Goal: Information Seeking & Learning: Check status

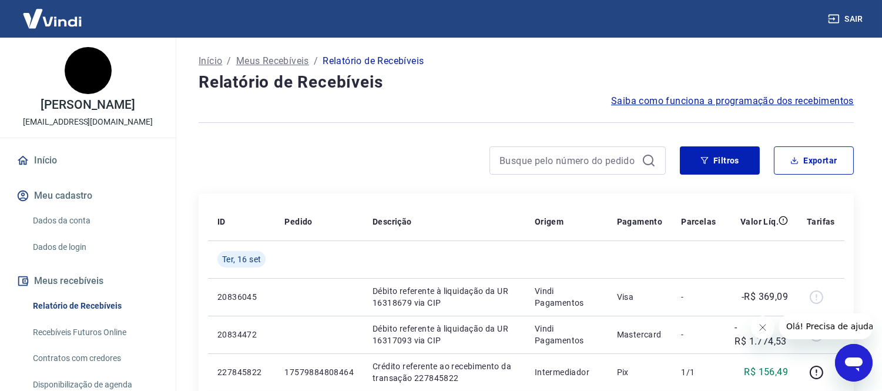
click at [764, 328] on icon "Fechar mensagem da empresa" at bounding box center [761, 326] width 9 height 9
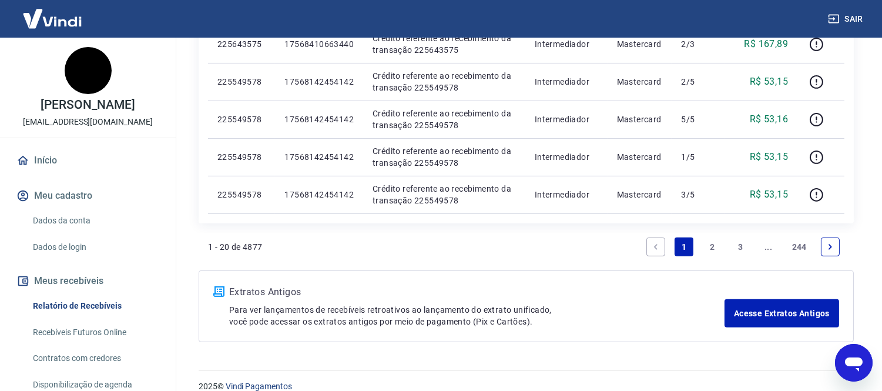
scroll to position [832, 0]
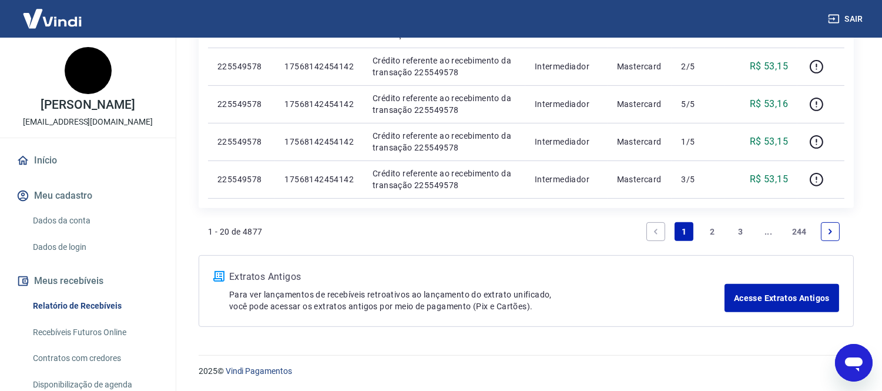
click at [710, 231] on link "2" at bounding box center [712, 231] width 19 height 19
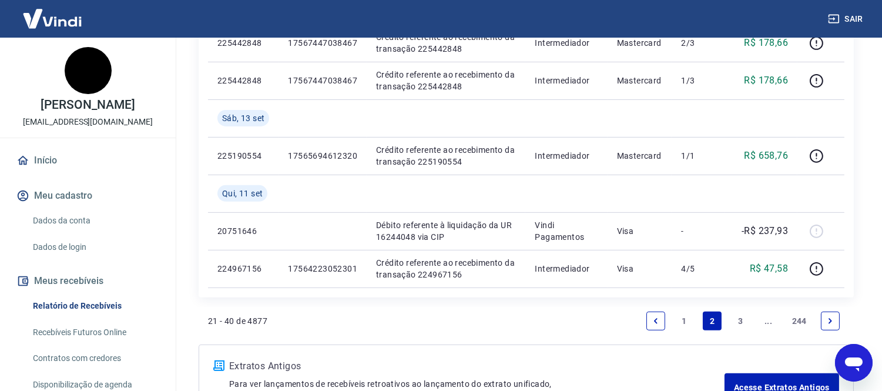
scroll to position [944, 0]
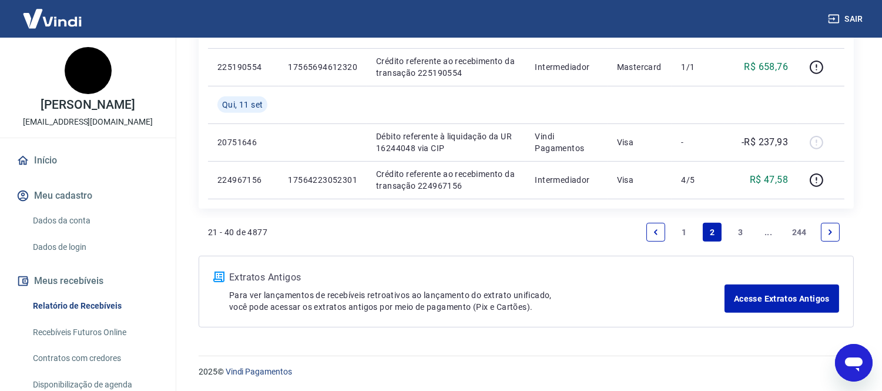
click at [683, 227] on link "1" at bounding box center [683, 232] width 19 height 19
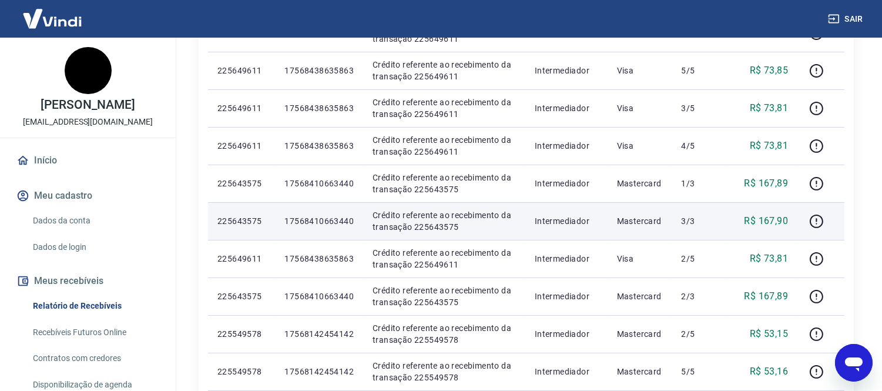
scroll to position [832, 0]
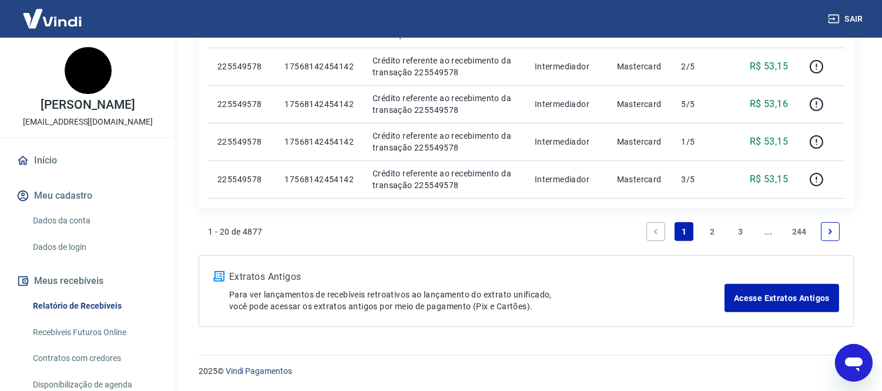
click at [712, 231] on link "2" at bounding box center [712, 231] width 19 height 19
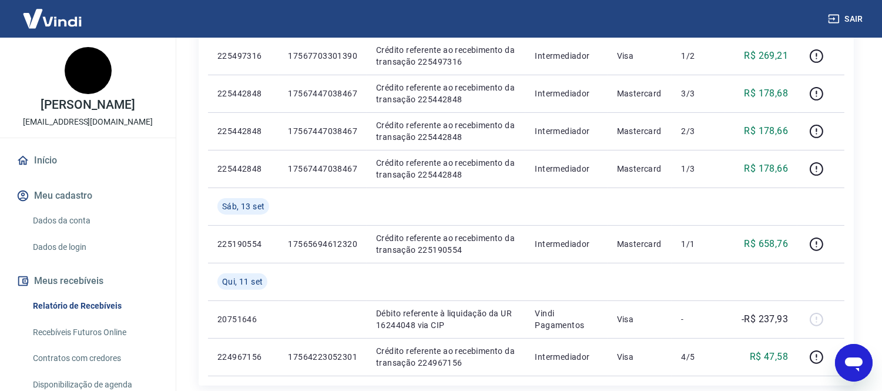
scroll to position [944, 0]
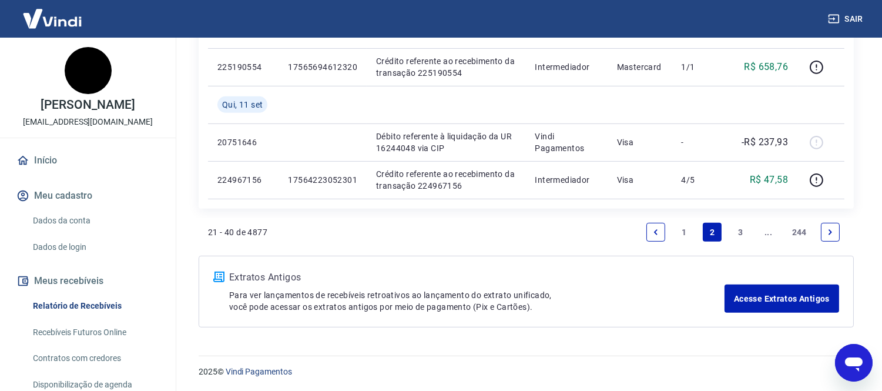
click at [683, 231] on link "1" at bounding box center [683, 232] width 19 height 19
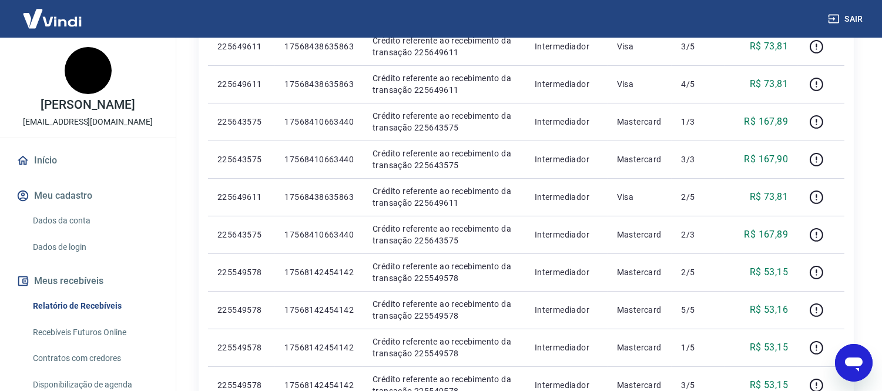
scroll to position [689, 0]
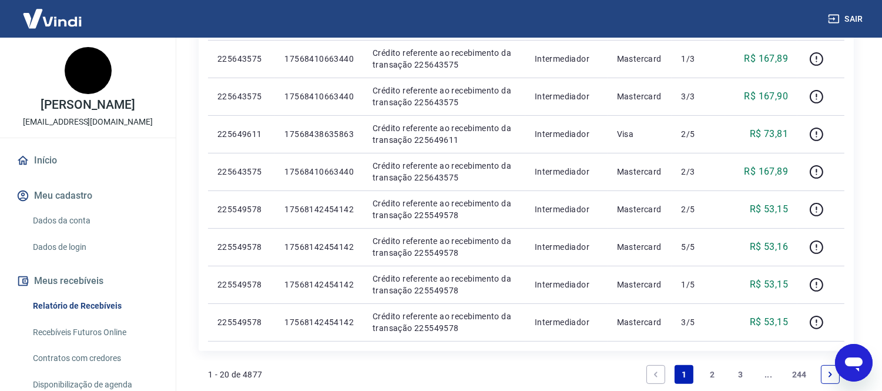
click at [711, 375] on link "2" at bounding box center [712, 374] width 19 height 19
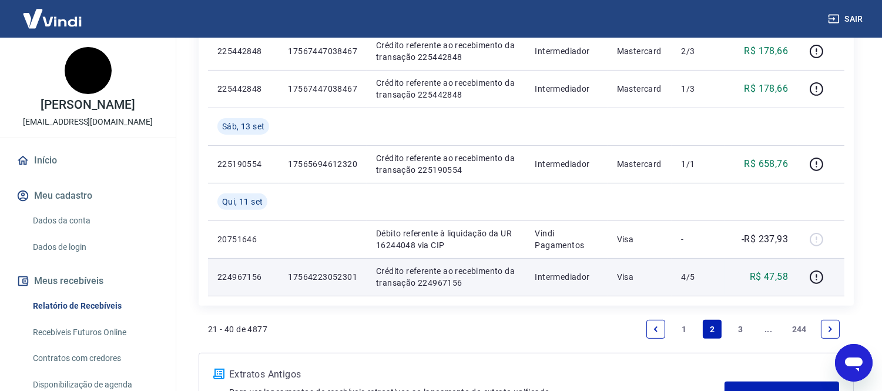
scroll to position [848, 0]
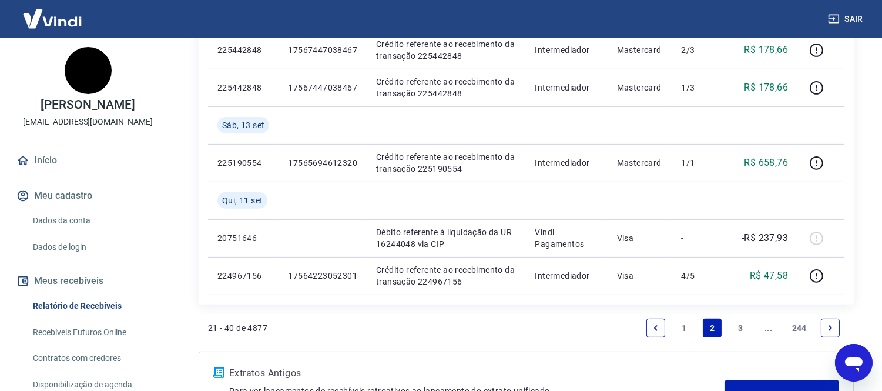
click at [678, 330] on link "1" at bounding box center [683, 327] width 19 height 19
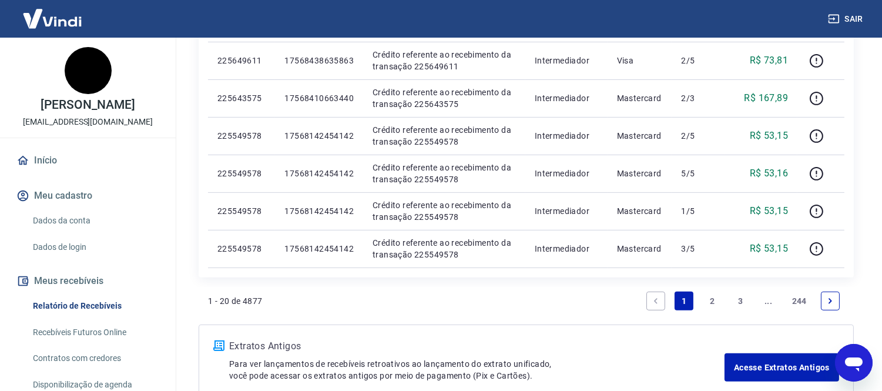
scroll to position [832, 0]
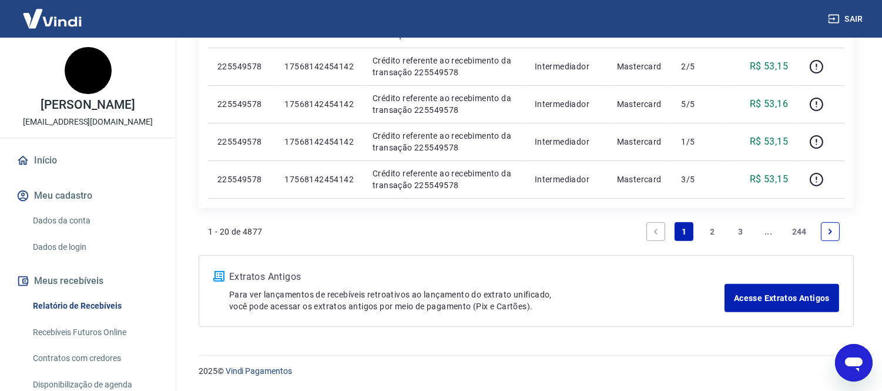
click at [713, 233] on link "2" at bounding box center [712, 231] width 19 height 19
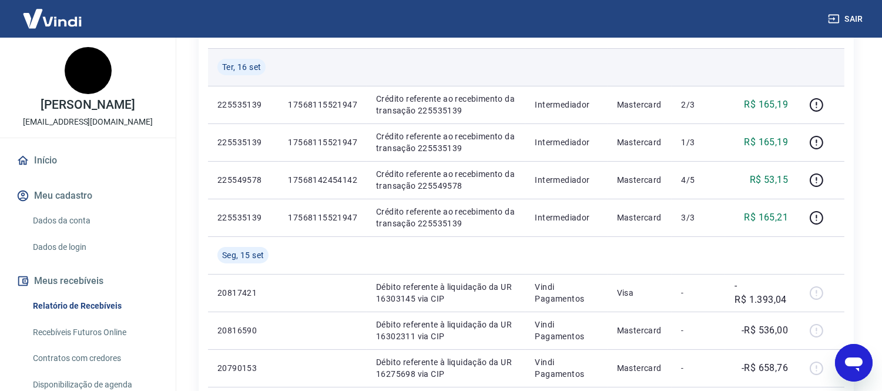
scroll to position [196, 0]
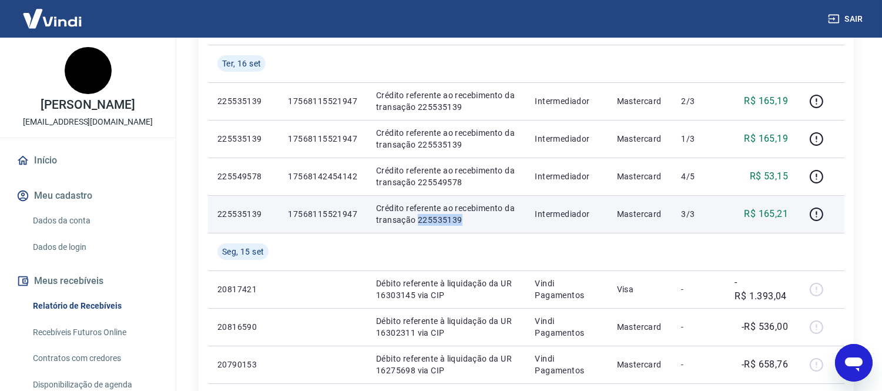
drag, startPoint x: 417, startPoint y: 219, endPoint x: 476, endPoint y: 220, distance: 59.3
click at [476, 220] on p "Crédito referente ao recebimento da transação 225535139" at bounding box center [446, 213] width 140 height 23
copy p "225535139"
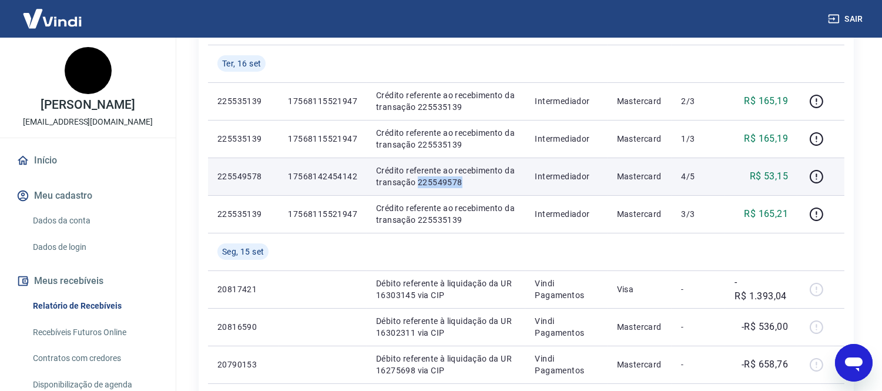
drag, startPoint x: 415, startPoint y: 183, endPoint x: 459, endPoint y: 184, distance: 43.5
click at [459, 184] on p "Crédito referente ao recebimento da transação 225549578" at bounding box center [446, 175] width 140 height 23
copy p "225549578"
